Goal: Entertainment & Leisure: Browse casually

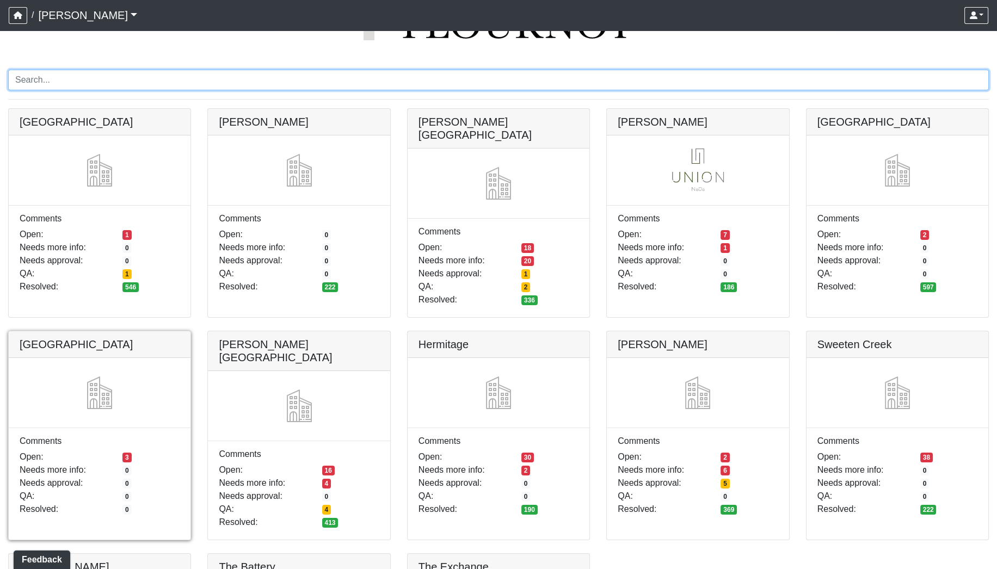
scroll to position [101, 0]
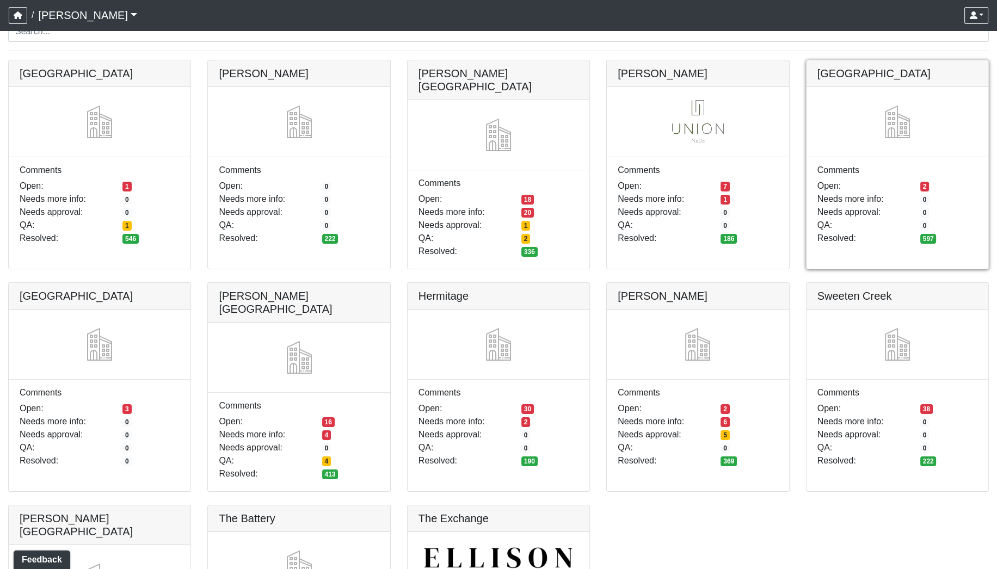
click at [867, 60] on link at bounding box center [897, 60] width 182 height 0
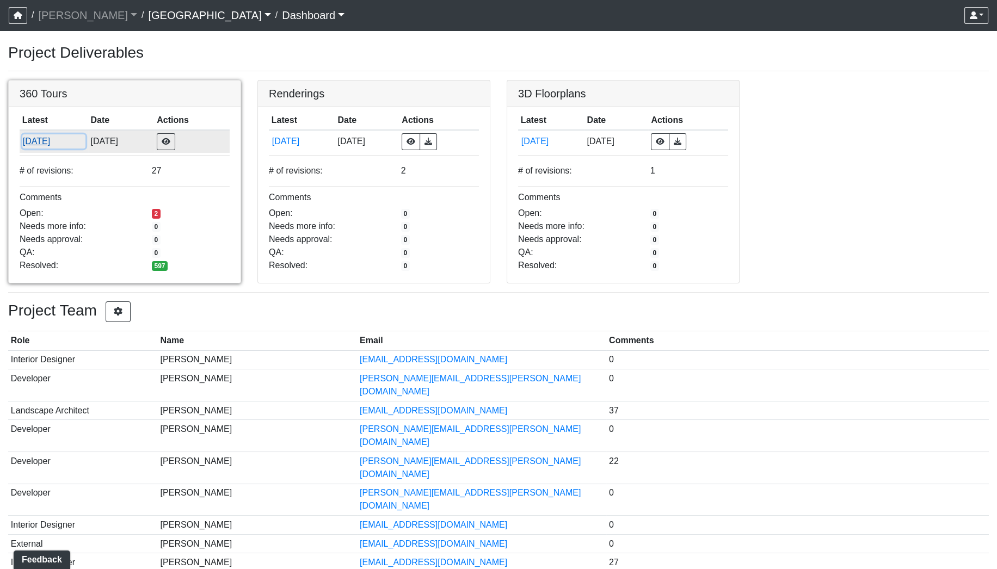
click at [45, 139] on button "[DATE]" at bounding box center [53, 141] width 63 height 14
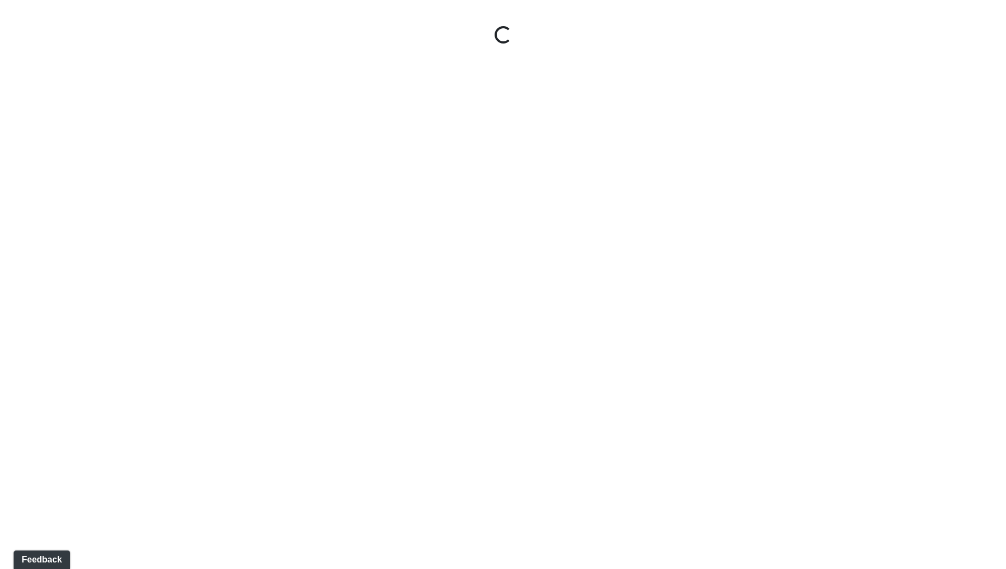
select select "gontoaMErPAtzSBVXh4ptW"
select select "h3ebyGk32eUmSzz99H473o"
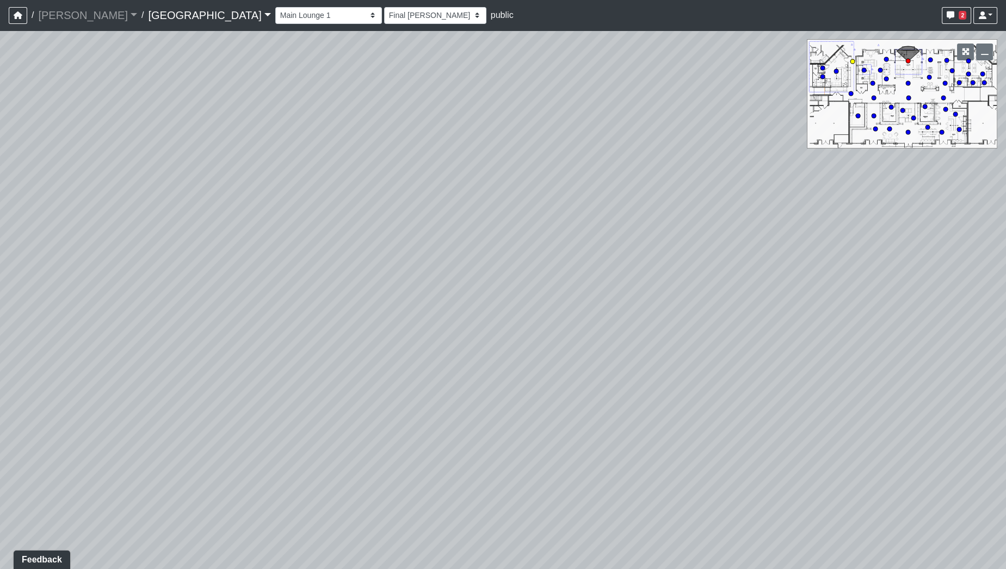
click at [853, 61] on circle at bounding box center [852, 61] width 4 height 4
select select "1BHEvwyFC9snVZGq8GH6tc"
select select "93VtKPcPFWh8z7vX4wXbQP"
click at [549, 279] on icon at bounding box center [557, 283] width 33 height 33
select select "5nvL7SoXqGeFLXuEDkYNWM"
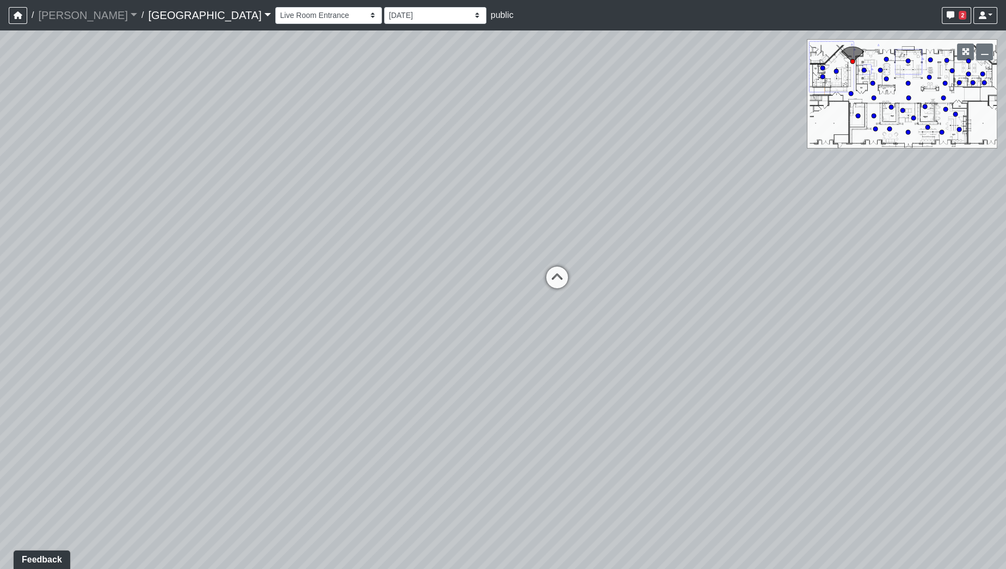
select select "mzdjipiqQCz6KJ28yXmyFL"
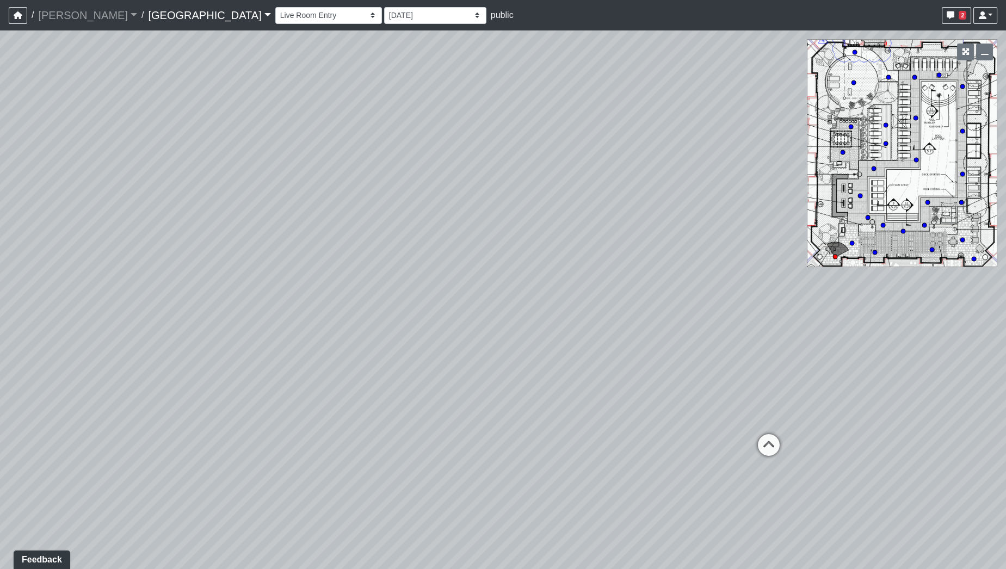
drag, startPoint x: 690, startPoint y: 298, endPoint x: 545, endPoint y: 269, distance: 148.0
click at [545, 269] on div "Loading... Pool Courtyard Entry 1 Loading... Main Lounge 2 Loading... Pool Cour…" at bounding box center [503, 299] width 1006 height 539
click at [762, 443] on icon at bounding box center [768, 450] width 33 height 33
select select "4gLVSiiFjtAtCpXpGU8akr"
select select "h3ebyGk32eUmSzz99H473o"
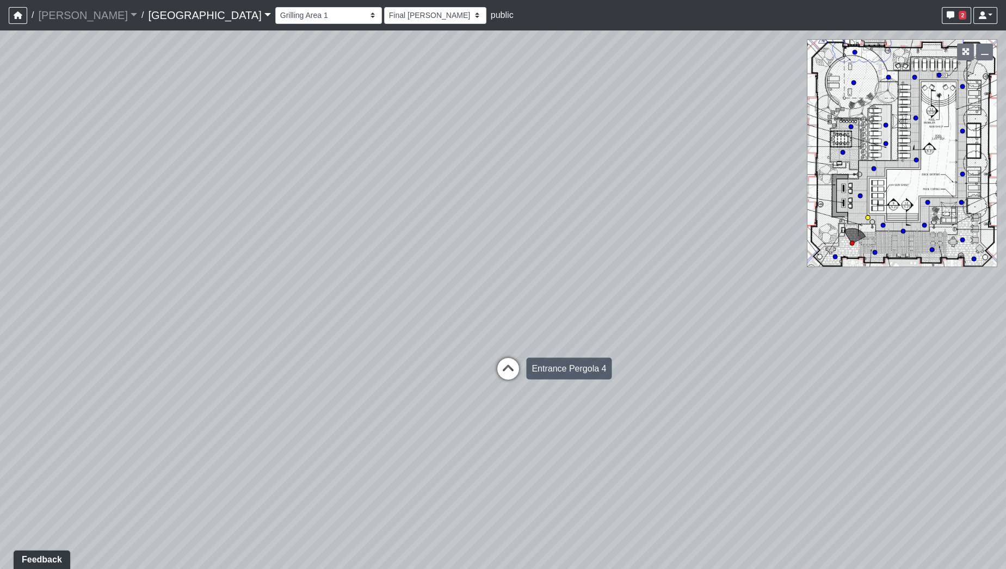
click at [497, 364] on icon at bounding box center [508, 373] width 33 height 33
select select "jZDG7L9E933XaJqVWFJ8Me"
select select "h3ebyGk32eUmSzz99H473o"
drag, startPoint x: 304, startPoint y: 287, endPoint x: 719, endPoint y: 249, distance: 416.8
click at [718, 249] on div "Loading... Pool Courtyard Entry 1 Loading... Main Lounge 2 Loading... Pool Cour…" at bounding box center [503, 299] width 1006 height 539
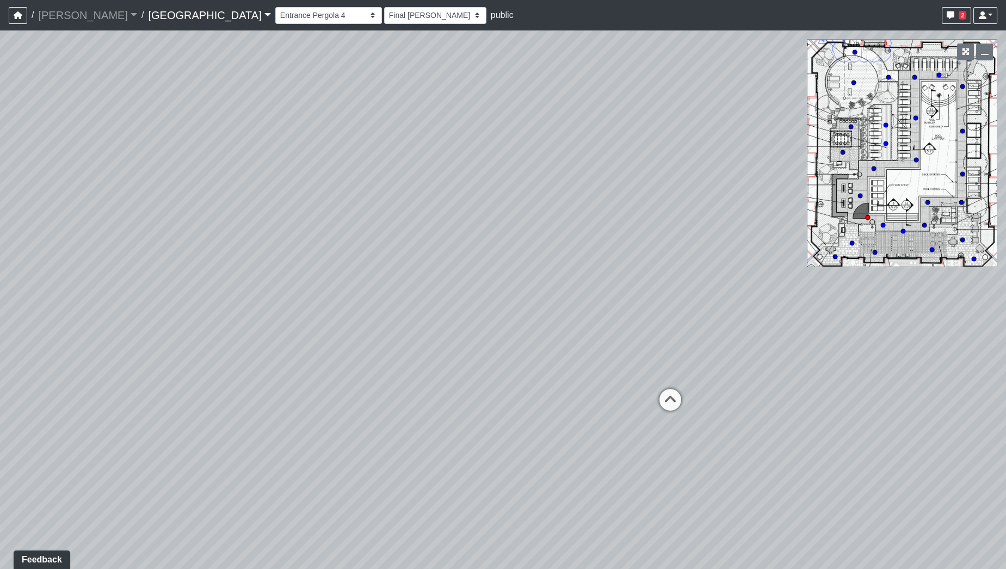
drag, startPoint x: 491, startPoint y: 250, endPoint x: 626, endPoint y: 263, distance: 135.5
click at [626, 263] on div "Loading... Pool Courtyard Entry 1 Loading... Main Lounge 2 Loading... Pool Cour…" at bounding box center [503, 299] width 1006 height 539
click at [670, 397] on icon at bounding box center [670, 405] width 33 height 33
select select "37xGgjA7i9Vw4XtMmYgQ1y"
select select "h3ebyGk32eUmSzz99H473o"
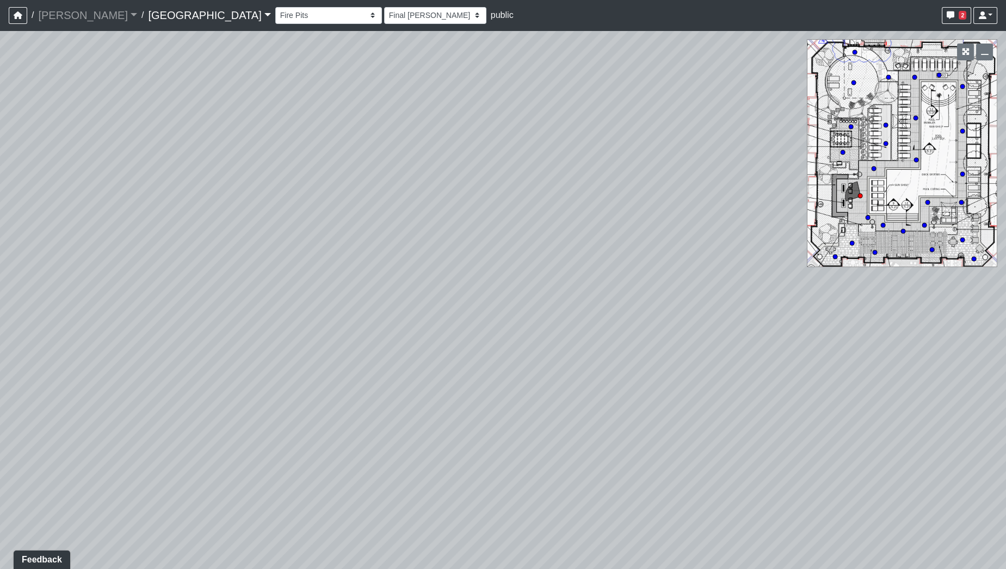
drag, startPoint x: 593, startPoint y: 327, endPoint x: 923, endPoint y: 300, distance: 330.7
click at [923, 300] on div "Loading... Pool Courtyard Entry 1 Loading... Main Lounge 2 Loading... Pool Cour…" at bounding box center [503, 299] width 1006 height 539
drag, startPoint x: 497, startPoint y: 267, endPoint x: 482, endPoint y: 246, distance: 24.9
click at [484, 246] on div "Loading... Pool Courtyard Entry 1 Loading... Main Lounge 2 Loading... Pool Cour…" at bounding box center [503, 299] width 1006 height 539
drag, startPoint x: 705, startPoint y: 192, endPoint x: 176, endPoint y: 240, distance: 530.9
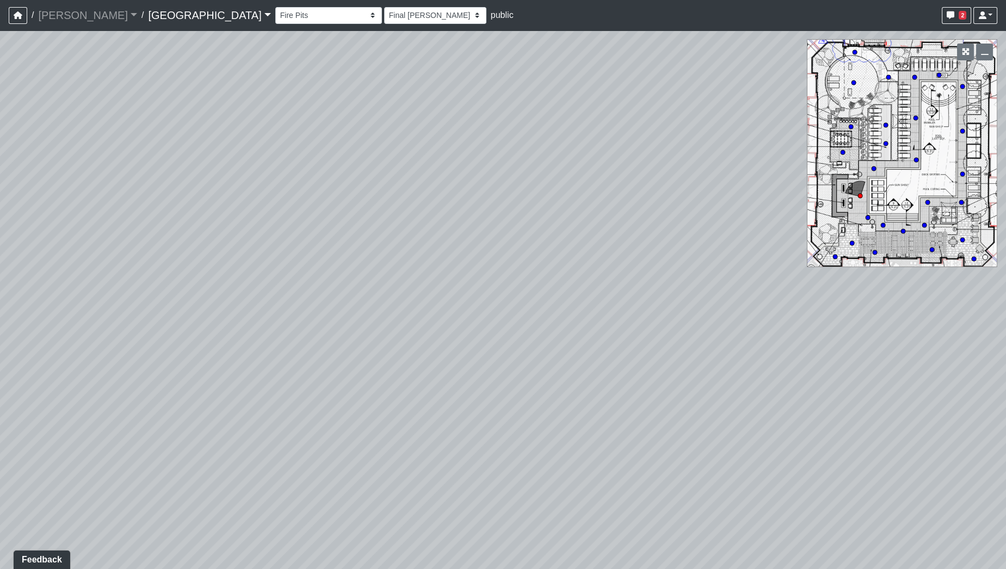
click at [176, 240] on div "Loading... Pool Courtyard Entry 1 Loading... Main Lounge 2 Loading... Pool Cour…" at bounding box center [503, 299] width 1006 height 539
drag, startPoint x: 670, startPoint y: 271, endPoint x: 590, endPoint y: 283, distance: 80.9
click at [440, 301] on div "Loading... Pool Courtyard Entry 1 Loading... Main Lounge 2 Loading... Pool Cour…" at bounding box center [503, 299] width 1006 height 539
click at [737, 365] on icon at bounding box center [737, 374] width 33 height 33
select select "3Yp3f2JyB9RuRZxs8365ta"
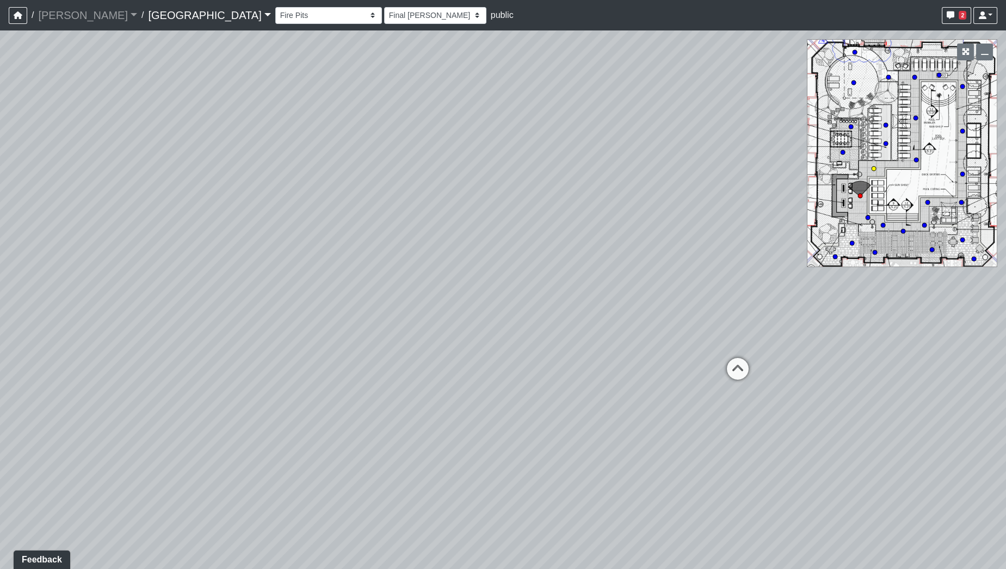
select select "h3ebyGk32eUmSzz99H473o"
click at [854, 52] on circle at bounding box center [854, 52] width 4 height 4
select select "bp6eZf2t8AY9XxgWzxsDS7"
select select "h3ebyGk32eUmSzz99H473o"
click at [480, 302] on icon at bounding box center [475, 307] width 33 height 33
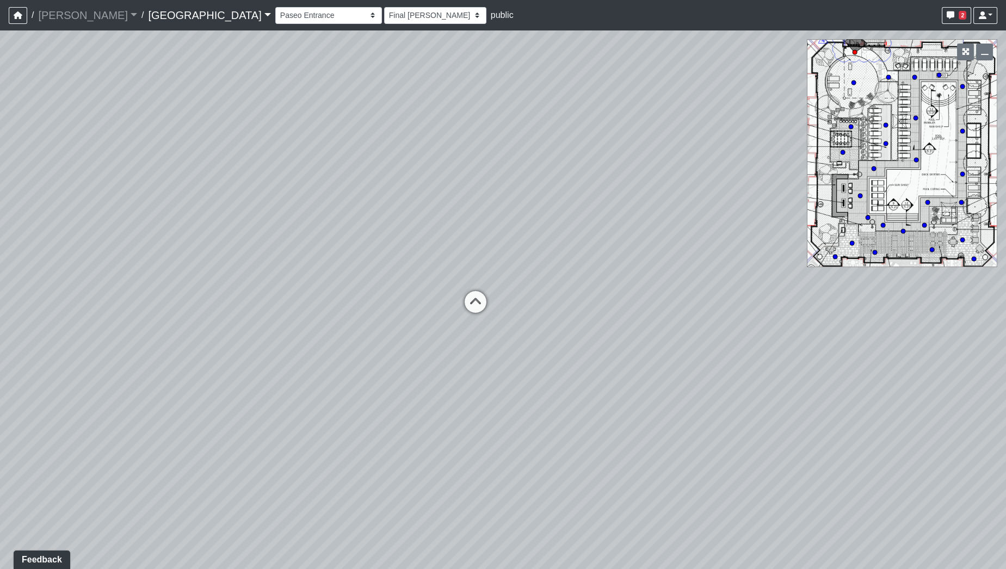
select select "sEwiTxnSdALfGjNGTJr68G"
select select "h3ebyGk32eUmSzz99H473o"
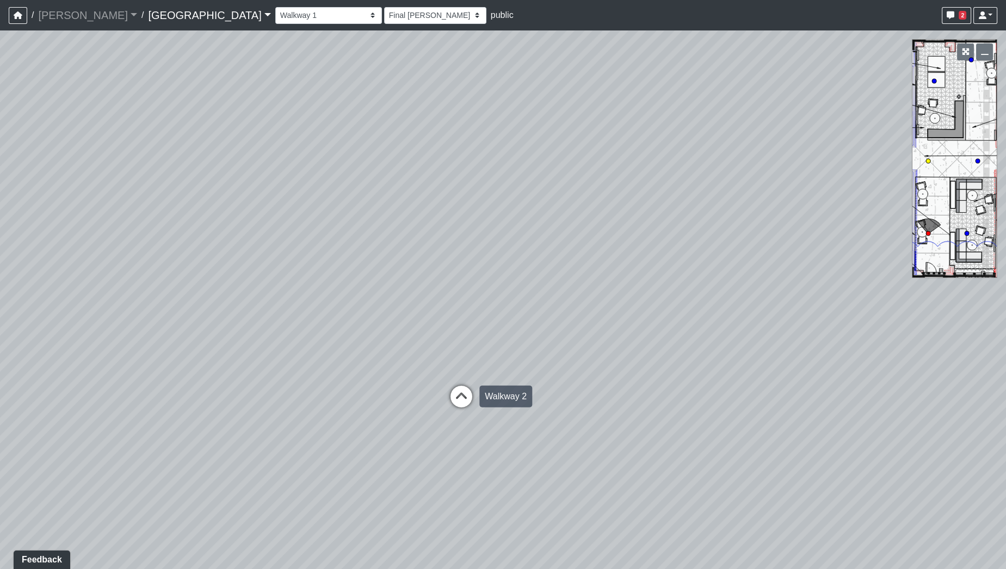
click at [460, 396] on icon at bounding box center [461, 402] width 33 height 33
select select "qCH7GBaZ2LsR8MqAxWUC8e"
select select "h3ebyGk32eUmSzz99H473o"
drag, startPoint x: 710, startPoint y: 327, endPoint x: 443, endPoint y: 213, distance: 290.8
click at [443, 213] on div "Loading... Pool Courtyard Entry 1 Loading... Main Lounge 2 Loading... Pool Cour…" at bounding box center [503, 299] width 1006 height 539
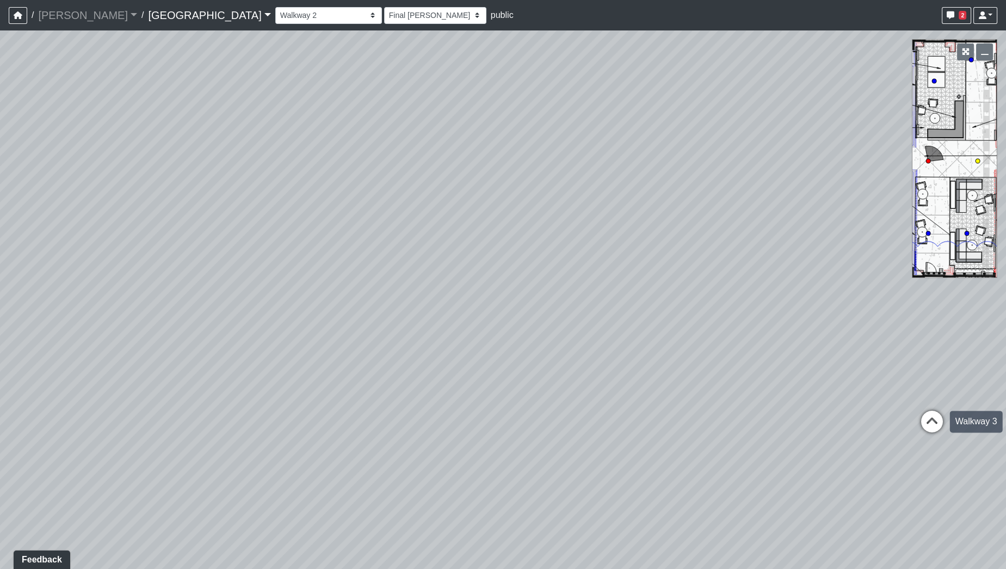
drag, startPoint x: 928, startPoint y: 420, endPoint x: 874, endPoint y: 409, distance: 55.0
click at [929, 420] on icon at bounding box center [931, 427] width 33 height 33
select select "fouQaAmTNYQfM5euUrkyLi"
select select "h3ebyGk32eUmSzz99H473o"
drag, startPoint x: 438, startPoint y: 370, endPoint x: 610, endPoint y: 379, distance: 171.5
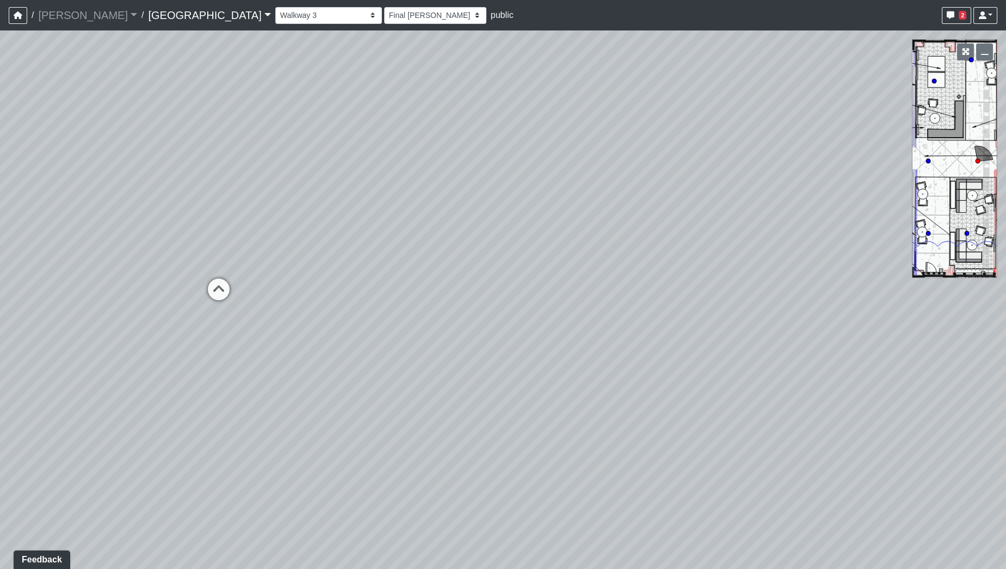
click at [615, 383] on div "Loading... Pool Courtyard Entry 1 Loading... Main Lounge 2 Loading... Pool Cour…" at bounding box center [503, 299] width 1006 height 539
click at [376, 289] on icon at bounding box center [372, 292] width 33 height 33
select select "5twcqx3V9eezx34MYuTuHT"
select select "h3ebyGk32eUmSzz99H473o"
click at [485, 345] on icon at bounding box center [476, 349] width 33 height 33
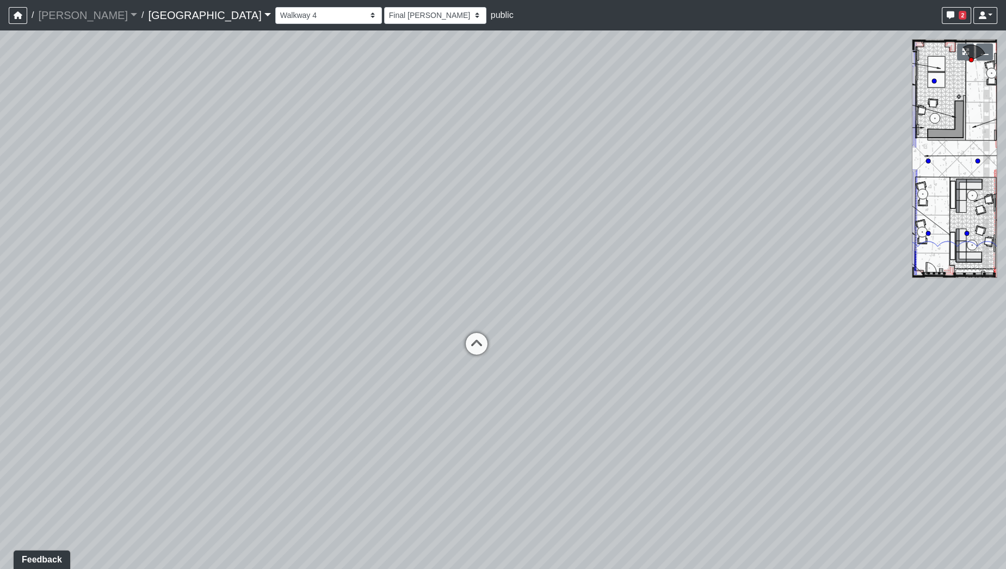
select select "bV6mw7sk2yau5djgeHJiat"
select select "h3ebyGk32eUmSzz99H473o"
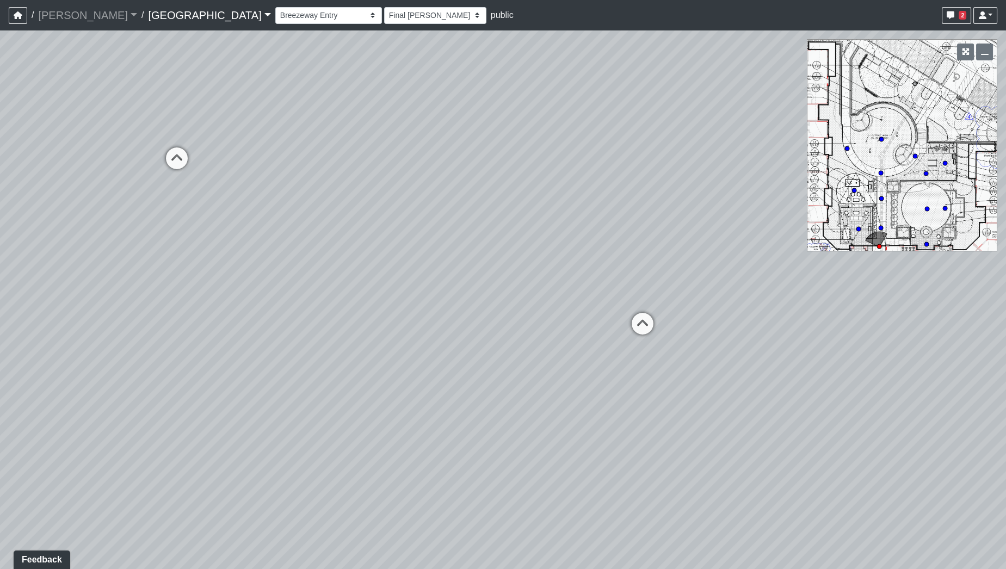
drag, startPoint x: 685, startPoint y: 305, endPoint x: 806, endPoint y: 284, distance: 122.0
click at [802, 285] on div "Loading... Pool Courtyard Entry 1 Loading... Main Lounge 2 Loading... Pool Cour…" at bounding box center [503, 299] width 1006 height 539
drag, startPoint x: 446, startPoint y: 332, endPoint x: 896, endPoint y: 376, distance: 452.5
click at [896, 376] on div "Loading... Pool Courtyard Entry 1 Loading... Main Lounge 2 Loading... Pool Cour…" at bounding box center [503, 299] width 1006 height 539
drag, startPoint x: 708, startPoint y: 374, endPoint x: 356, endPoint y: 418, distance: 354.1
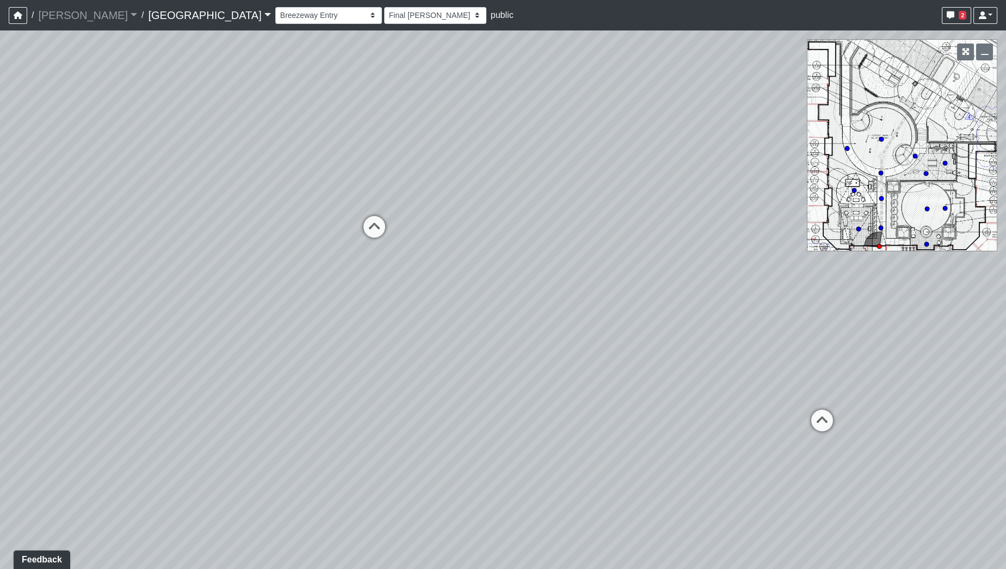
click at [356, 418] on div "Loading... Pool Courtyard Entry 1 Loading... Main Lounge 2 Loading... Pool Cour…" at bounding box center [503, 299] width 1006 height 539
drag, startPoint x: 755, startPoint y: 375, endPoint x: 642, endPoint y: 376, distance: 112.6
click at [642, 376] on div "Loading... Pool Courtyard Entry 1 Loading... Main Lounge 2 Loading... Pool Cour…" at bounding box center [503, 299] width 1006 height 539
click at [698, 401] on icon at bounding box center [701, 404] width 33 height 33
select select "2g74JqUAVunN4W4RDEJZSB"
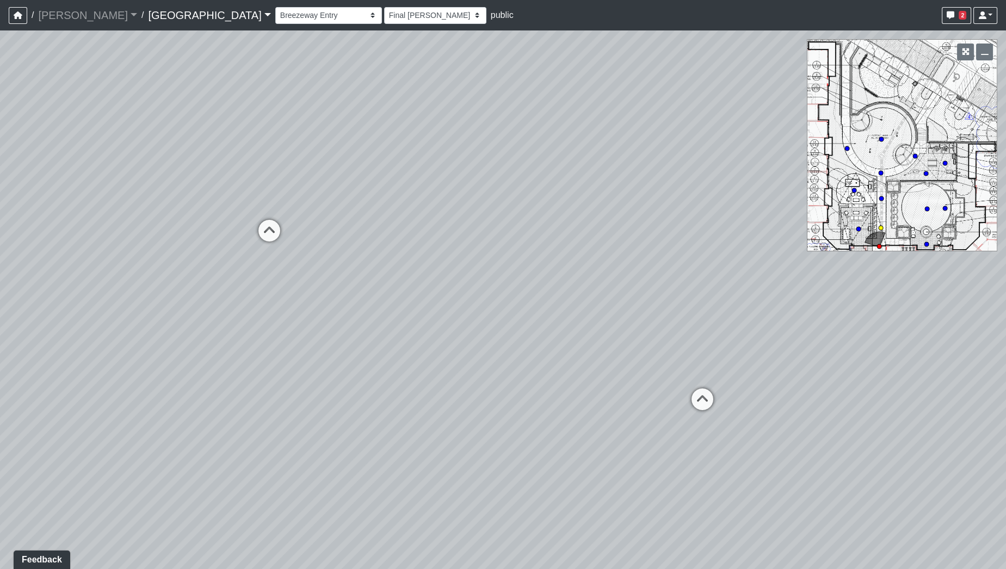
select select "h3ebyGk32eUmSzz99H473o"
click at [672, 344] on icon at bounding box center [668, 353] width 33 height 33
select select "aKnx4LbkW4vTTeN38Co3z9"
select select "h3ebyGk32eUmSzz99H473o"
drag, startPoint x: 405, startPoint y: 307, endPoint x: 825, endPoint y: 296, distance: 420.6
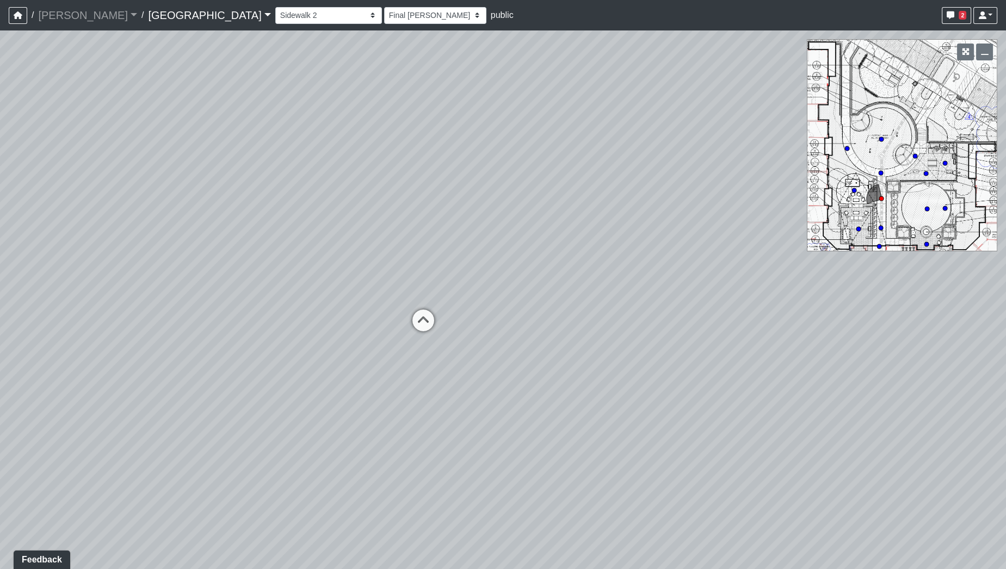
click at [823, 295] on div "Loading... Pool Courtyard Entry 1 Loading... Main Lounge 2 Loading... Pool Cour…" at bounding box center [503, 299] width 1006 height 539
drag, startPoint x: 386, startPoint y: 280, endPoint x: 540, endPoint y: 274, distance: 154.6
click at [540, 274] on div "Loading... Pool Courtyard Entry 1 Loading... Main Lounge 2 Loading... Pool Cour…" at bounding box center [503, 299] width 1006 height 539
drag, startPoint x: 541, startPoint y: 243, endPoint x: 212, endPoint y: 208, distance: 331.0
click at [212, 208] on div "Loading... Pool Courtyard Entry 1 Loading... Main Lounge 2 Loading... Pool Cour…" at bounding box center [503, 299] width 1006 height 539
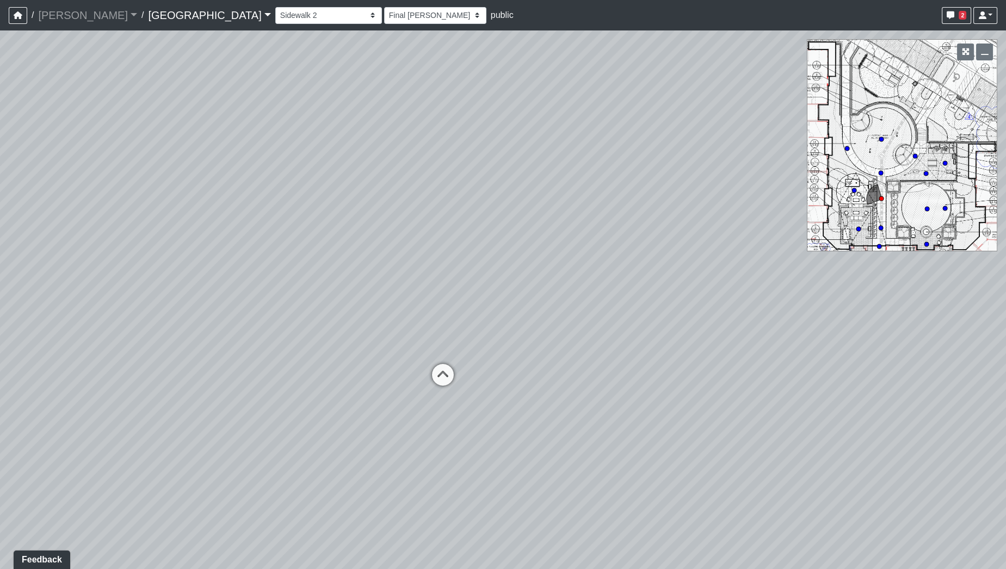
drag, startPoint x: 413, startPoint y: 170, endPoint x: 532, endPoint y: 299, distance: 175.6
click at [532, 299] on div "Loading... Pool Courtyard Entry 1 Loading... Main Lounge 2 Loading... Pool Cour…" at bounding box center [503, 299] width 1006 height 539
